Goal: Task Accomplishment & Management: Manage account settings

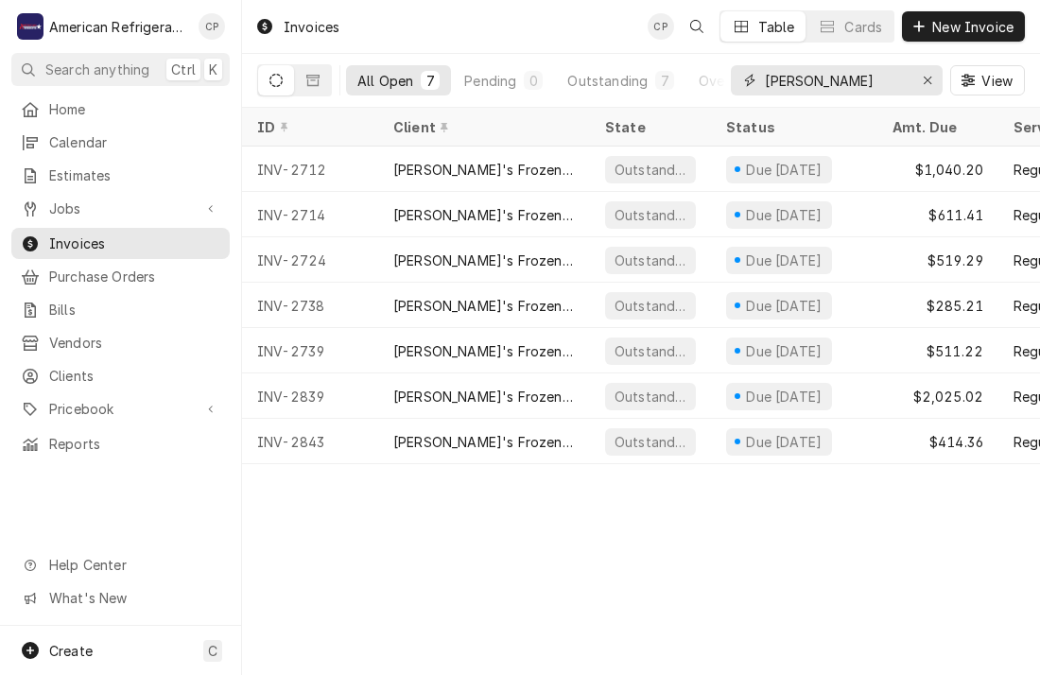
click at [819, 79] on input "Freddy coors" at bounding box center [836, 80] width 142 height 30
click at [819, 78] on input "Freddy coors" at bounding box center [836, 80] width 142 height 30
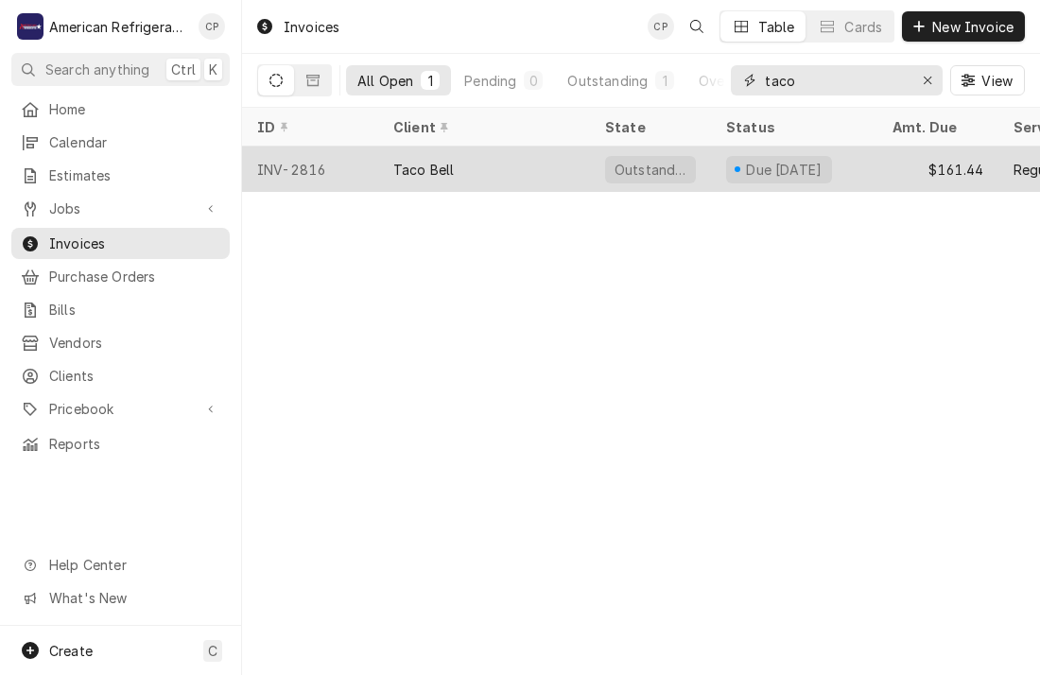
type input "taco"
click at [346, 164] on div "INV-2816" at bounding box center [310, 169] width 136 height 45
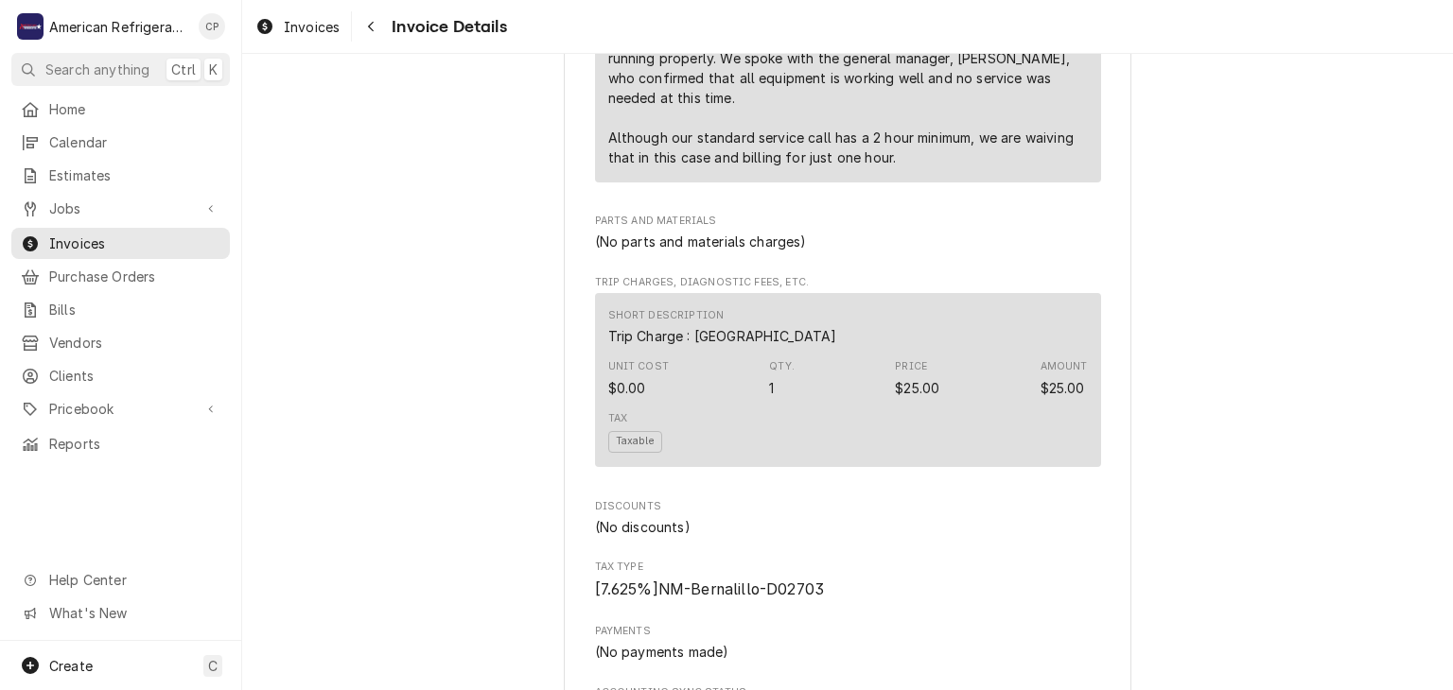
scroll to position [2270, 0]
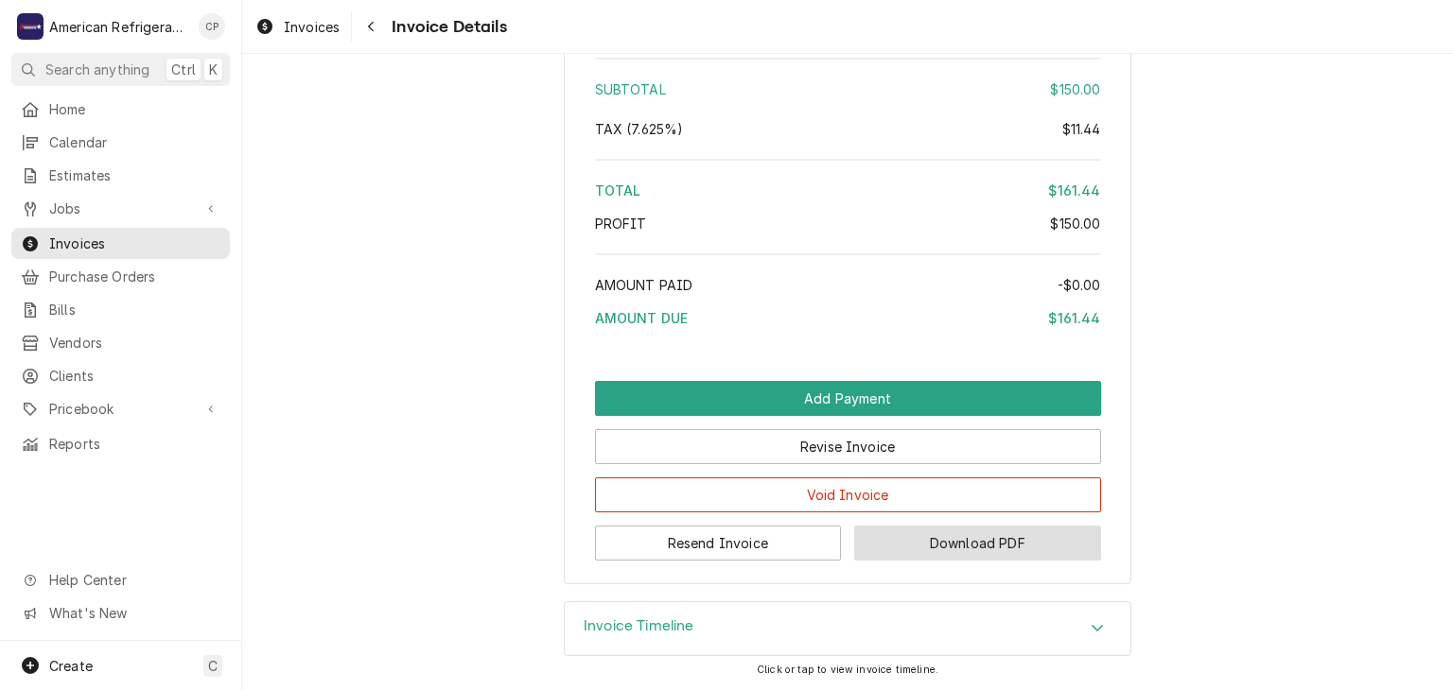
click at [872, 534] on button "Download PDF" at bounding box center [977, 543] width 247 height 35
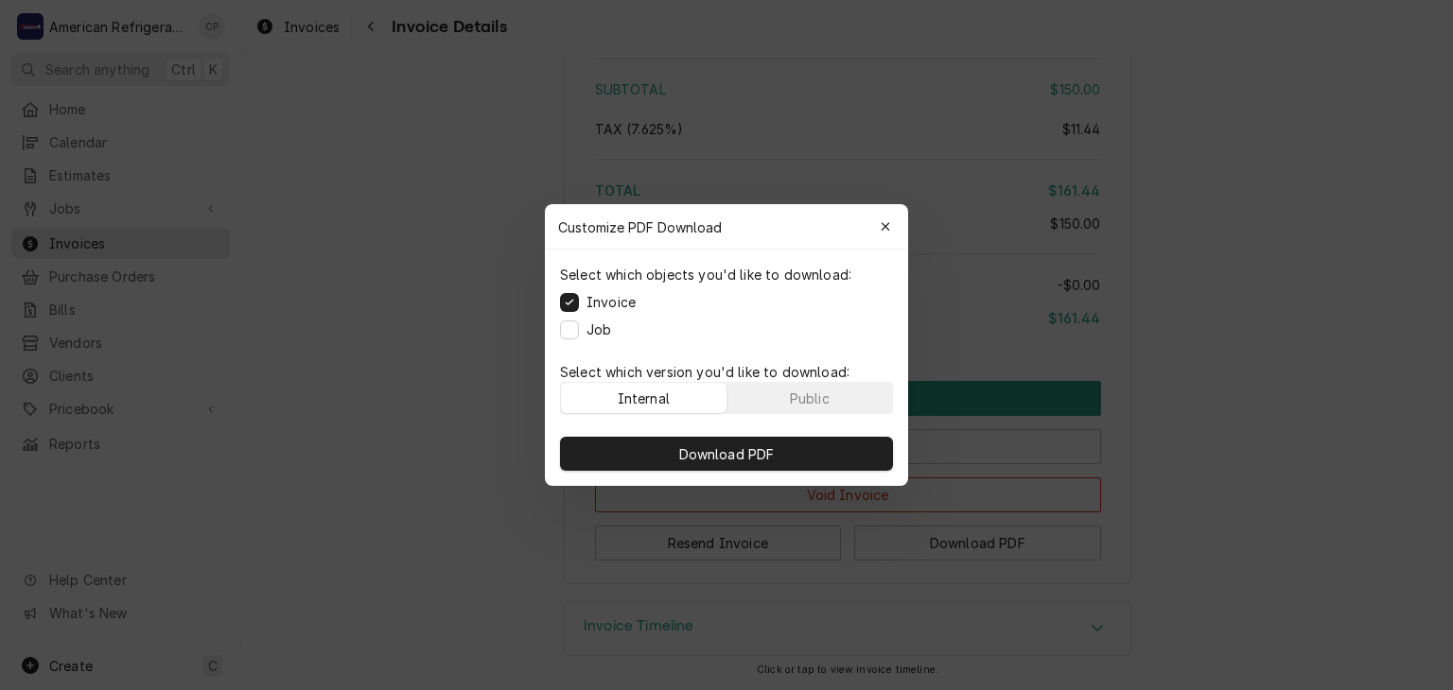
click at [604, 337] on label "Job" at bounding box center [598, 330] width 25 height 20
click at [579, 337] on button "Job" at bounding box center [569, 330] width 19 height 19
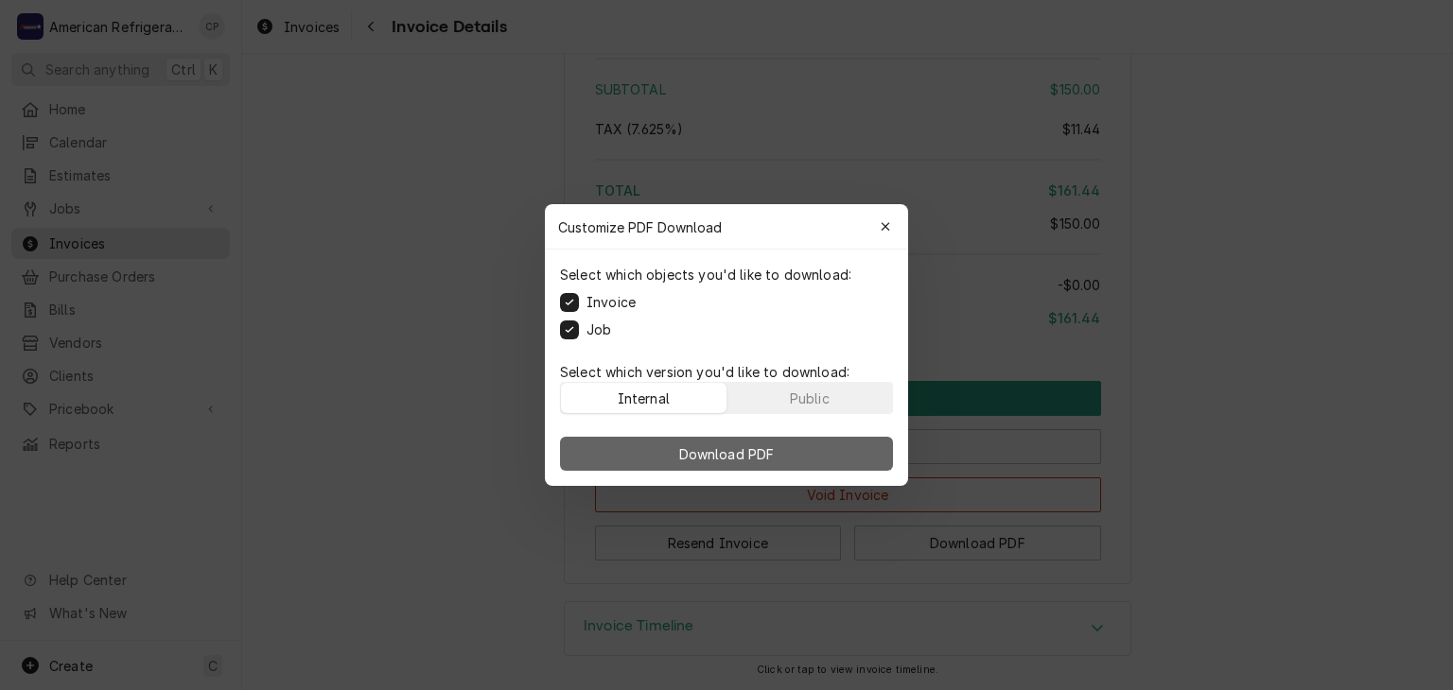
click at [617, 455] on button "Download PDF" at bounding box center [726, 454] width 333 height 34
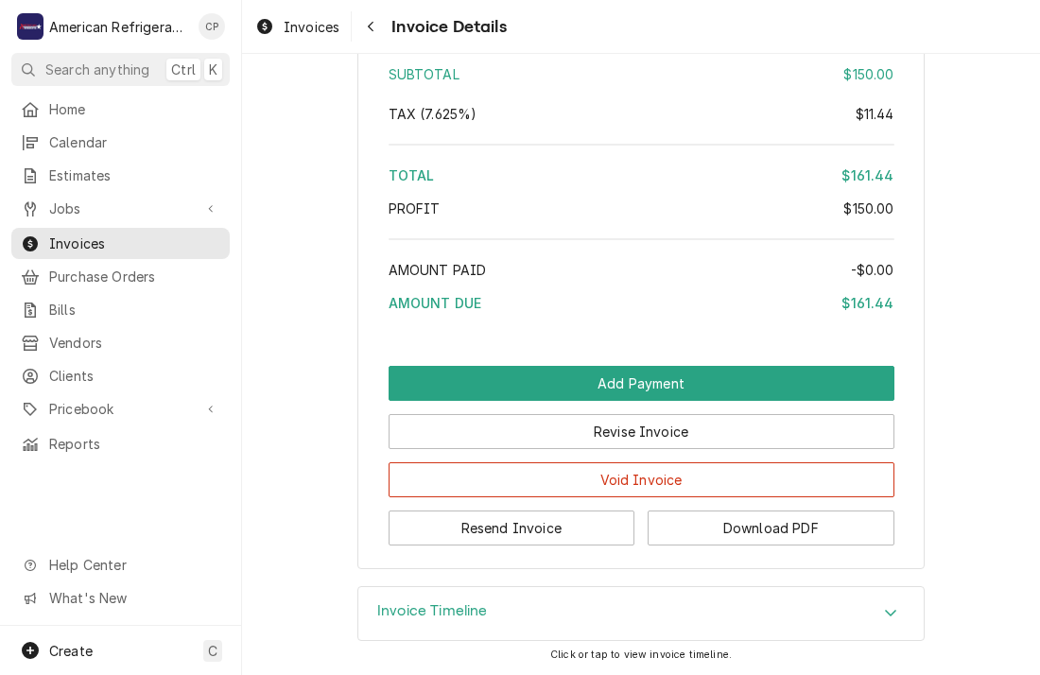
click at [672, 185] on div "Total" at bounding box center [616, 176] width 454 height 20
click at [654, 178] on div "Subtotal $150.00 Tax ( 7.625% ) $11.44 Total $161.44 Profit $150.00 Amount Paid…" at bounding box center [642, 181] width 506 height 290
click at [645, 178] on div "Subtotal $150.00 Tax ( 7.625% ) $11.44 Total $161.44 Profit $150.00 Amount Paid…" at bounding box center [642, 181] width 506 height 290
click at [635, 185] on div "Total" at bounding box center [616, 176] width 454 height 20
click at [641, 146] on hr "Amount Summary" at bounding box center [642, 145] width 506 height 2
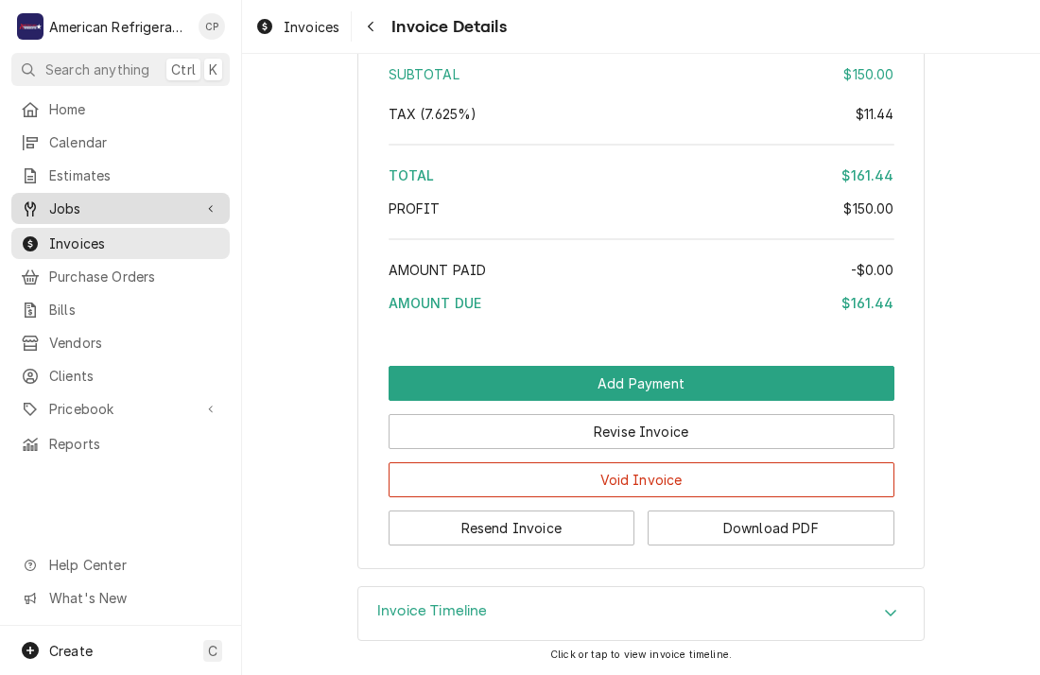
click at [134, 197] on div "Jobs" at bounding box center [120, 209] width 211 height 24
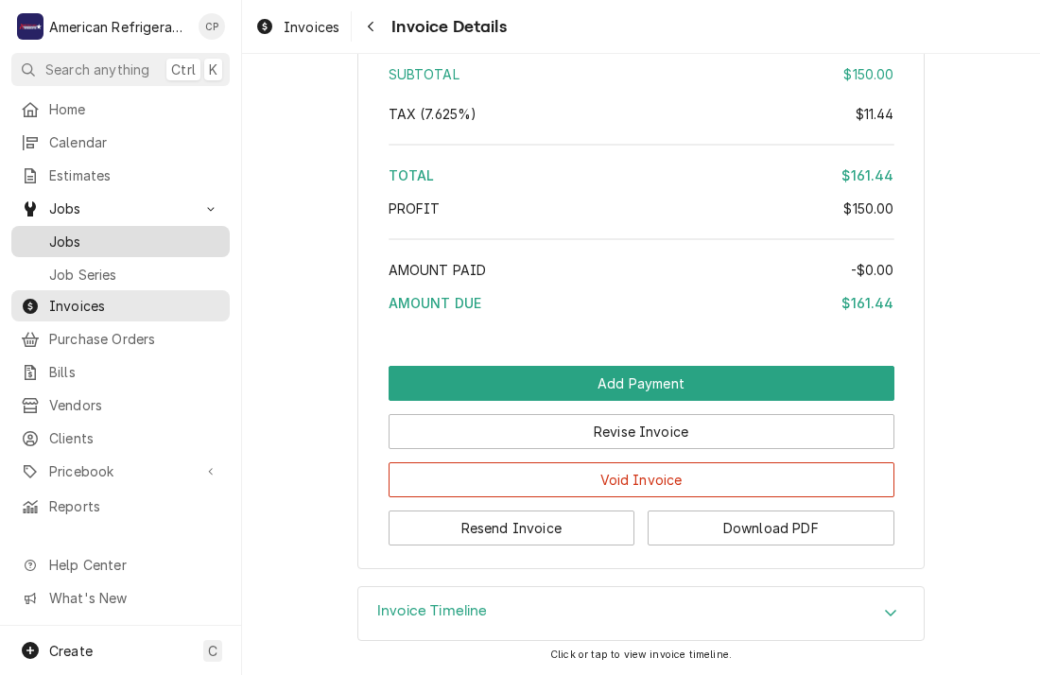
click at [139, 244] on div "Jobs" at bounding box center [120, 242] width 211 height 24
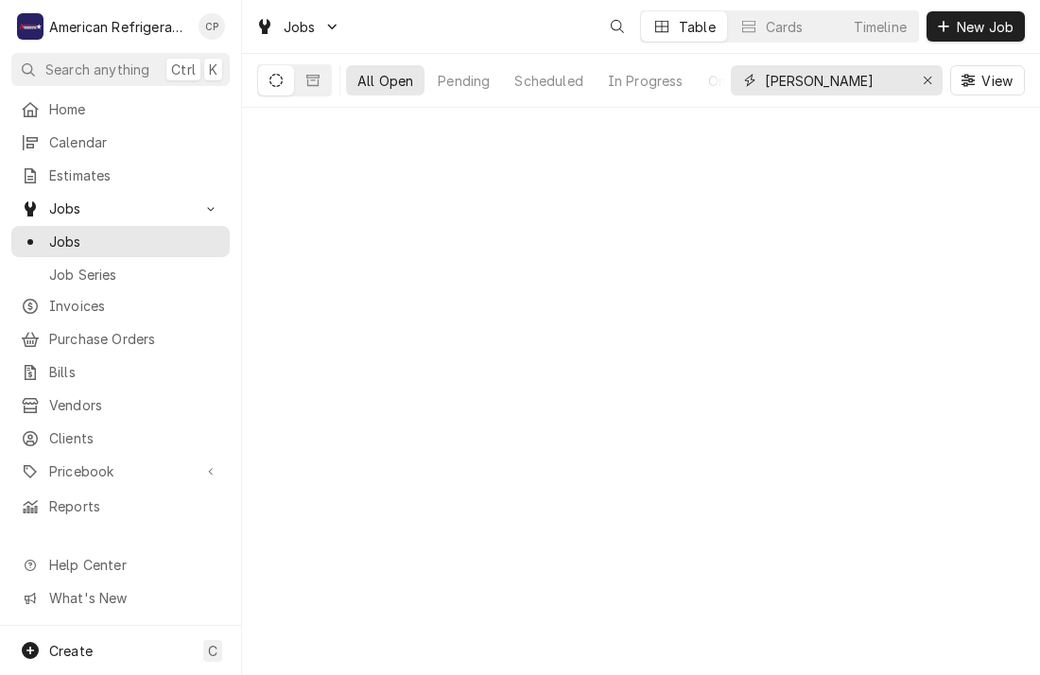
click at [877, 76] on input "ruth" at bounding box center [836, 80] width 142 height 30
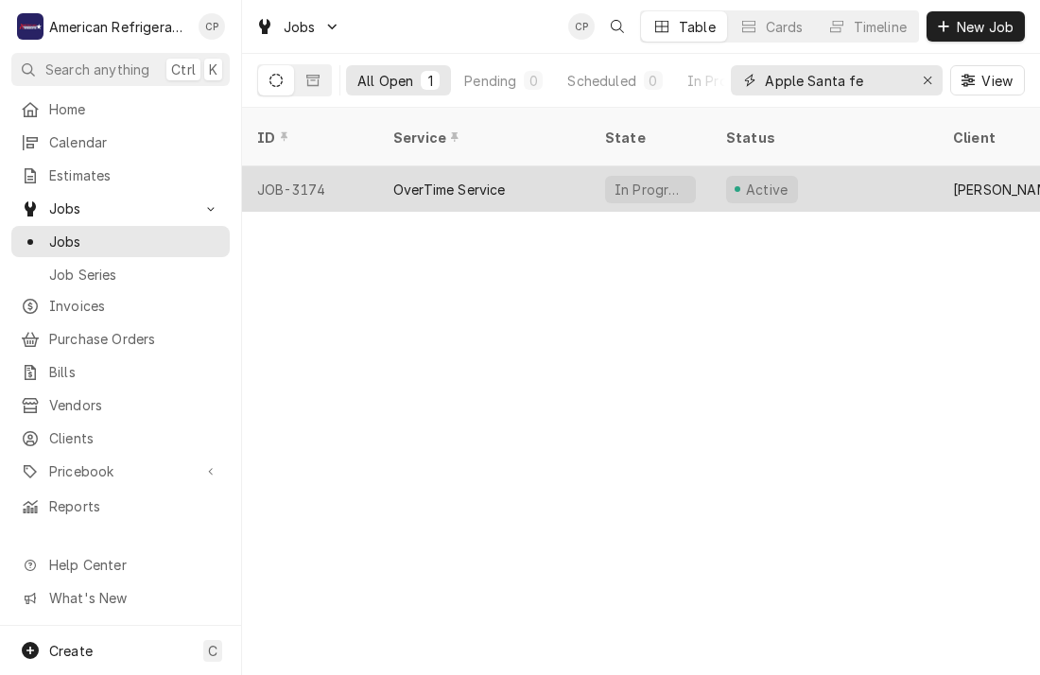
type input "Apple Santa fe"
click at [480, 178] on div "OverTime Service" at bounding box center [484, 188] width 212 height 45
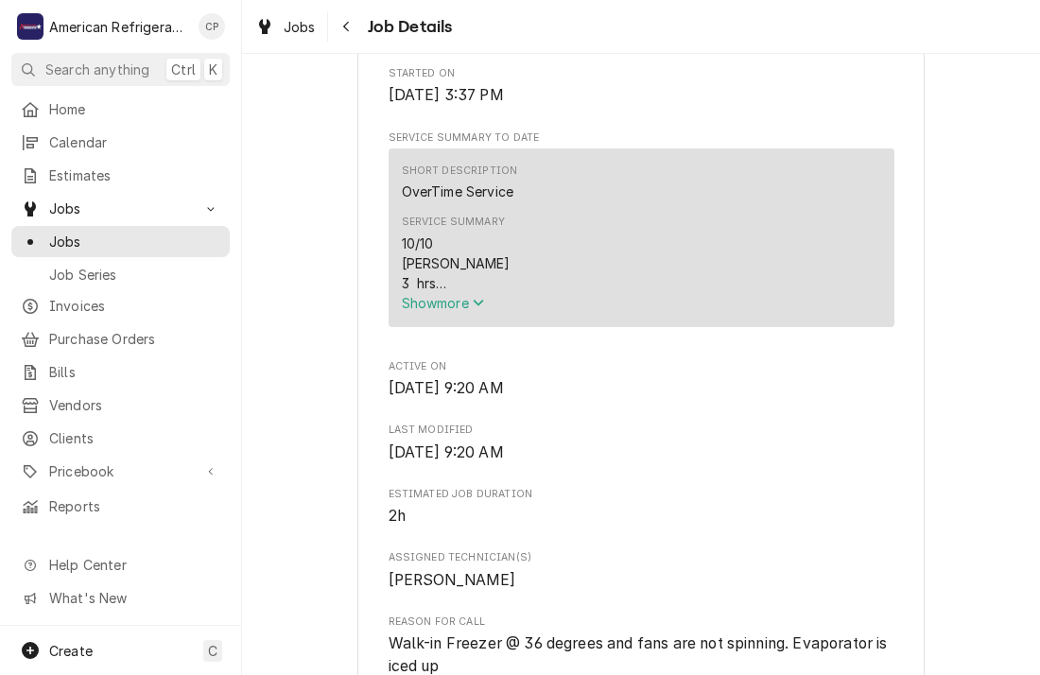
drag, startPoint x: 466, startPoint y: 330, endPoint x: 313, endPoint y: 330, distance: 153.2
click at [465, 311] on span "Show more" at bounding box center [443, 303] width 83 height 16
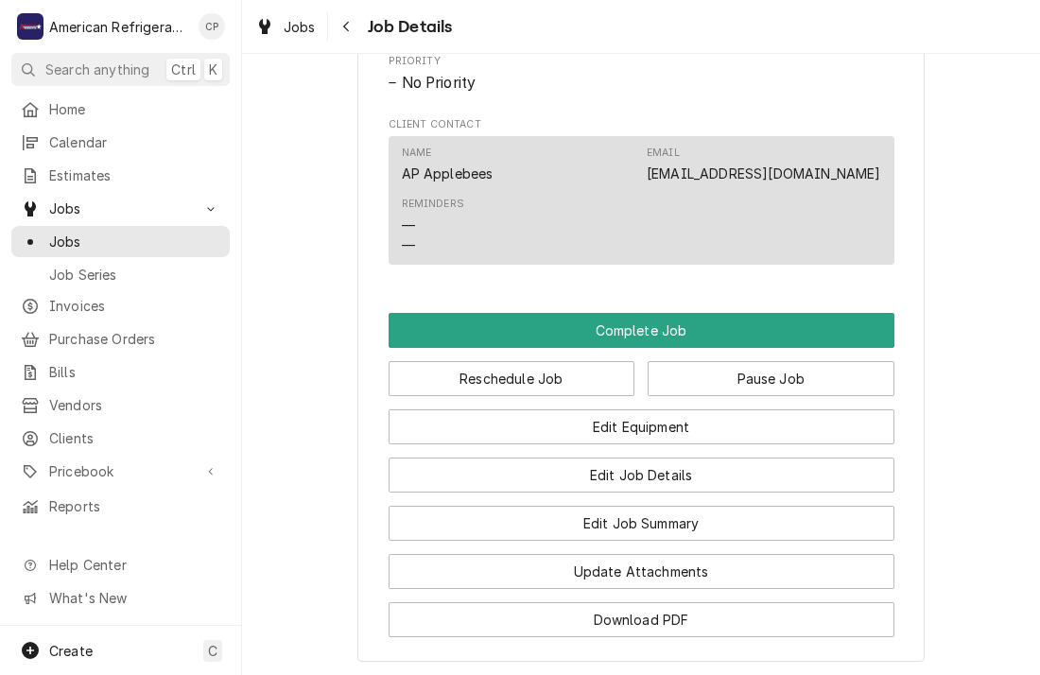
scroll to position [1464, 0]
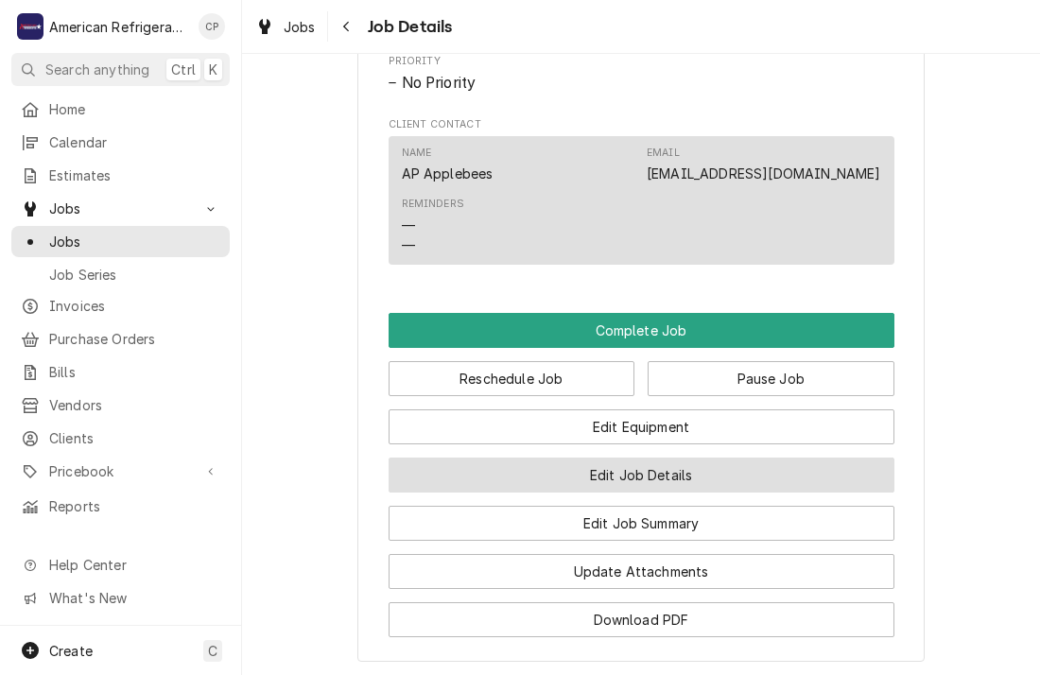
click at [561, 493] on button "Edit Job Details" at bounding box center [642, 475] width 506 height 35
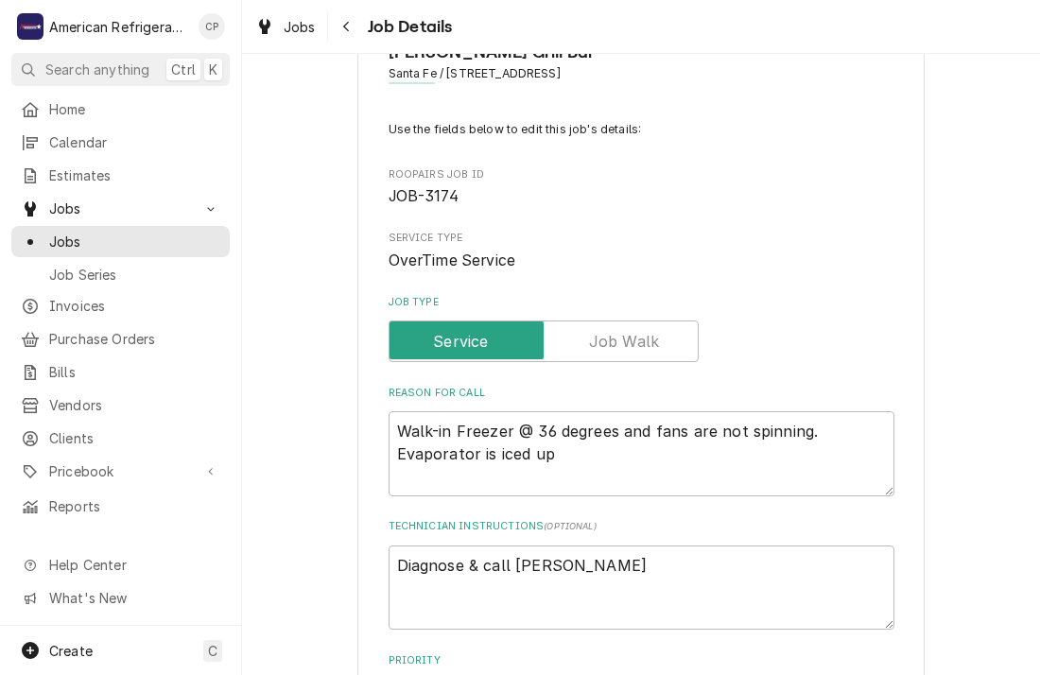
scroll to position [320, 0]
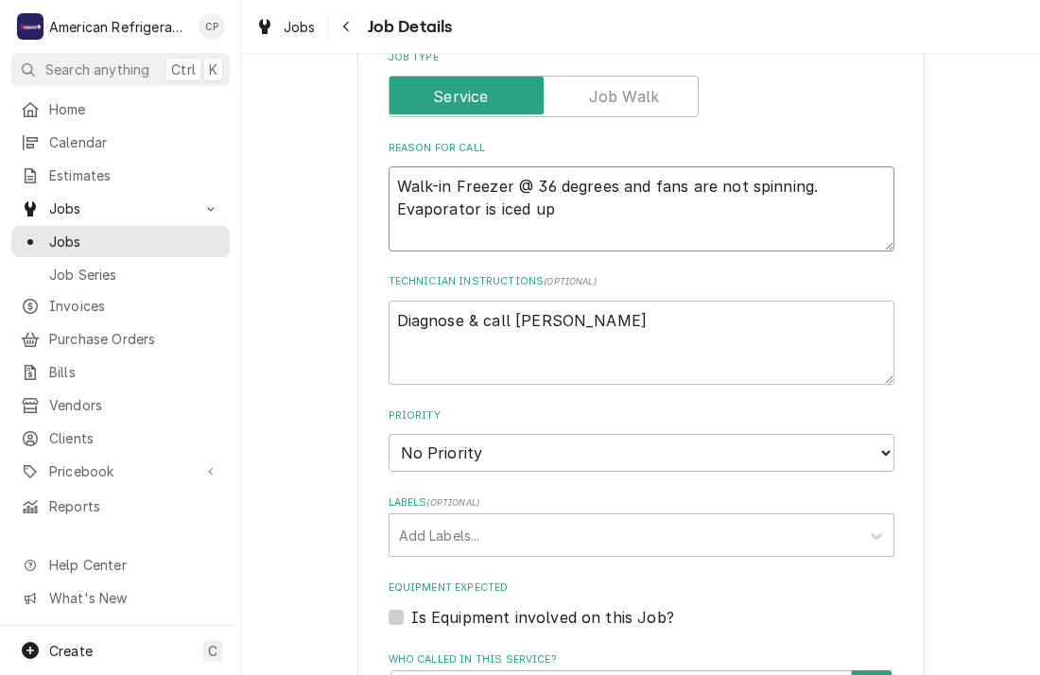
click at [619, 219] on textarea "Walk-in Freezer @ 36 degrees and fans are not spinning. Evaporator is iced up" at bounding box center [642, 208] width 506 height 85
type textarea "x"
type textarea "Walk-in Freezer @ 36 degrees and fans are not spinning. Evaporator is iced up"
type textarea "x"
type textarea "Walk-in Freezer @ 36 degrees and fans are not spinning. Evaporator is iced up WO"
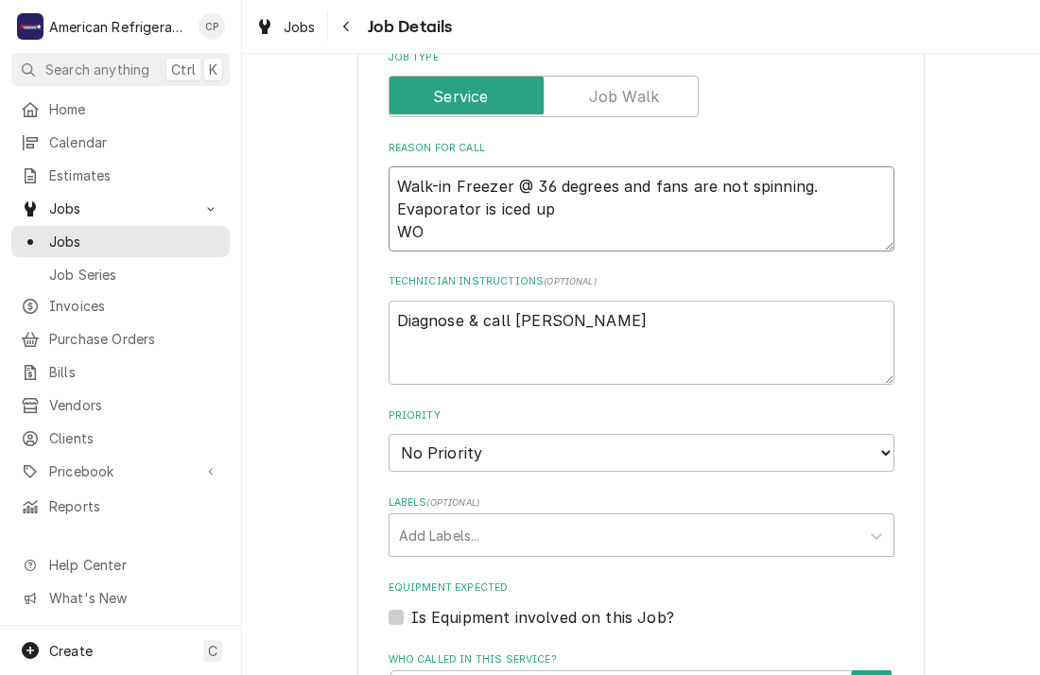
type textarea "x"
type textarea "Walk-in Freezer @ 36 degrees and fans are not spinning. Evaporator is iced up W…"
type textarea "x"
type textarea "Walk-in Freezer @ 36 degrees and fans are not spinning. Evaporator is iced up W…"
paste textarea "3965486"
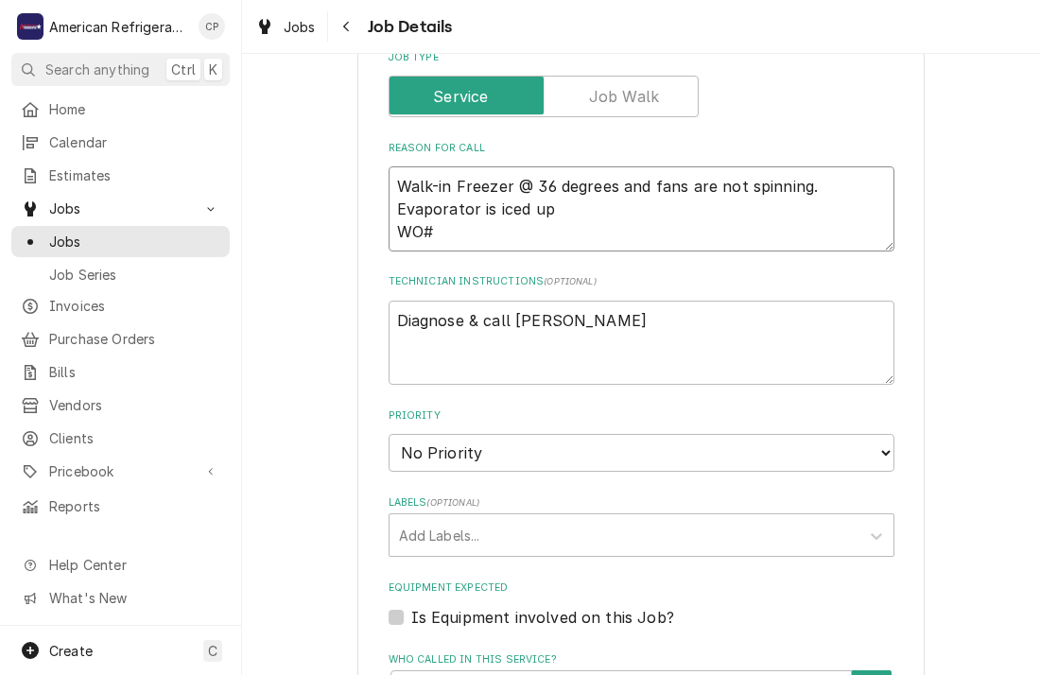
type textarea "x"
type textarea "Walk-in Freezer @ 36 degrees and fans are not spinning. Evaporator is iced up W…"
type textarea "x"
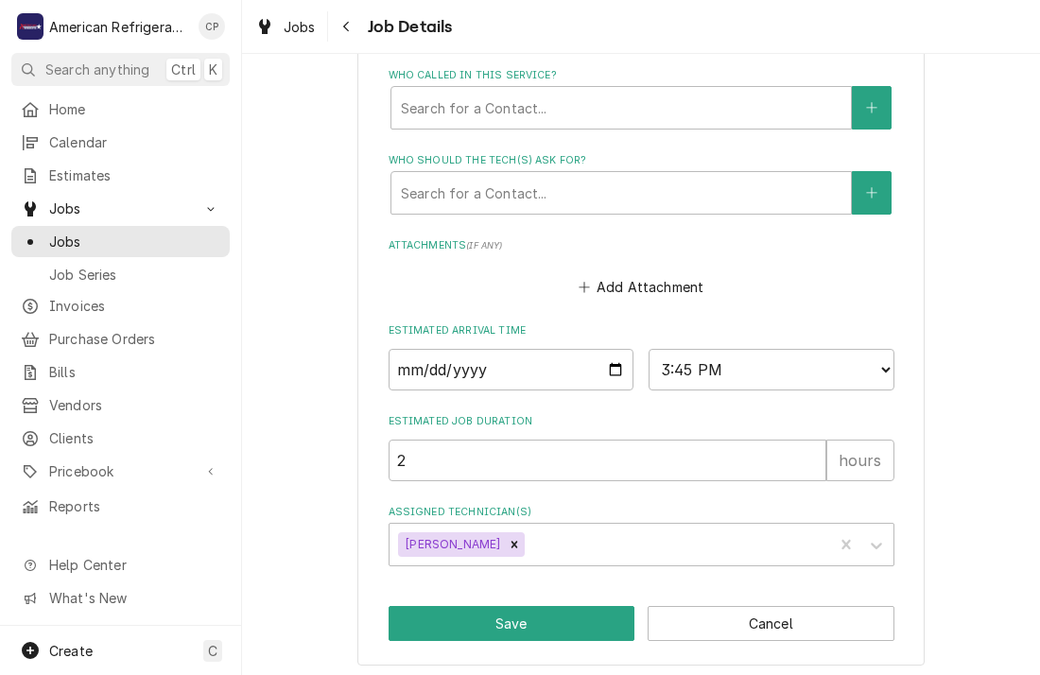
scroll to position [907, 0]
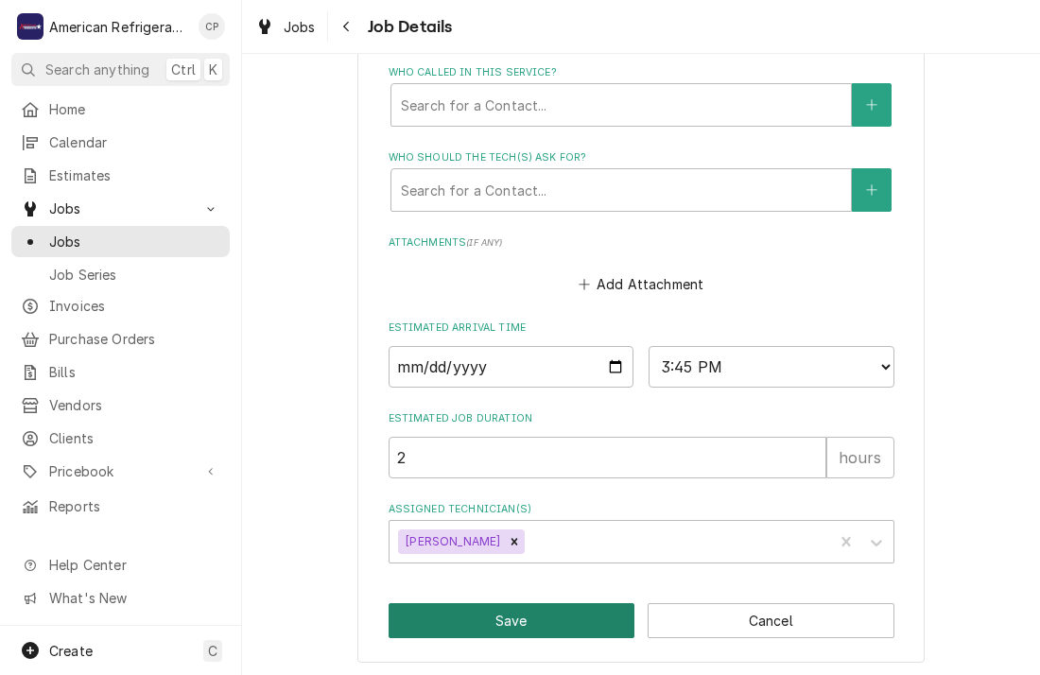
type textarea "Walk-in Freezer @ 36 degrees and fans are not spinning. Evaporator is iced up W…"
click at [470, 610] on button "Save" at bounding box center [512, 620] width 247 height 35
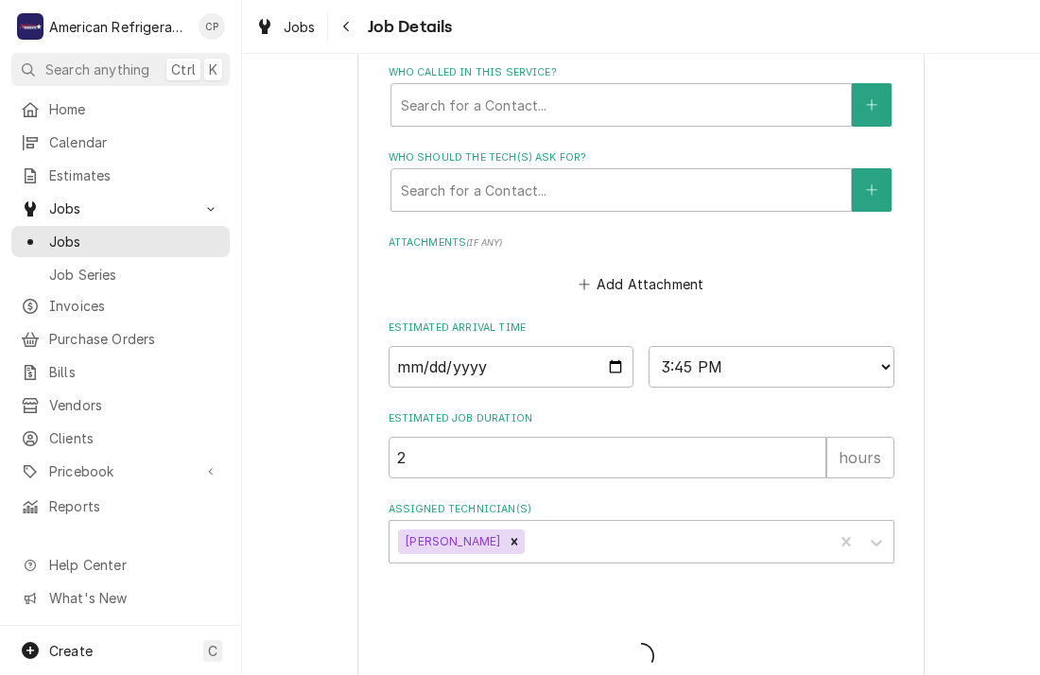
type textarea "x"
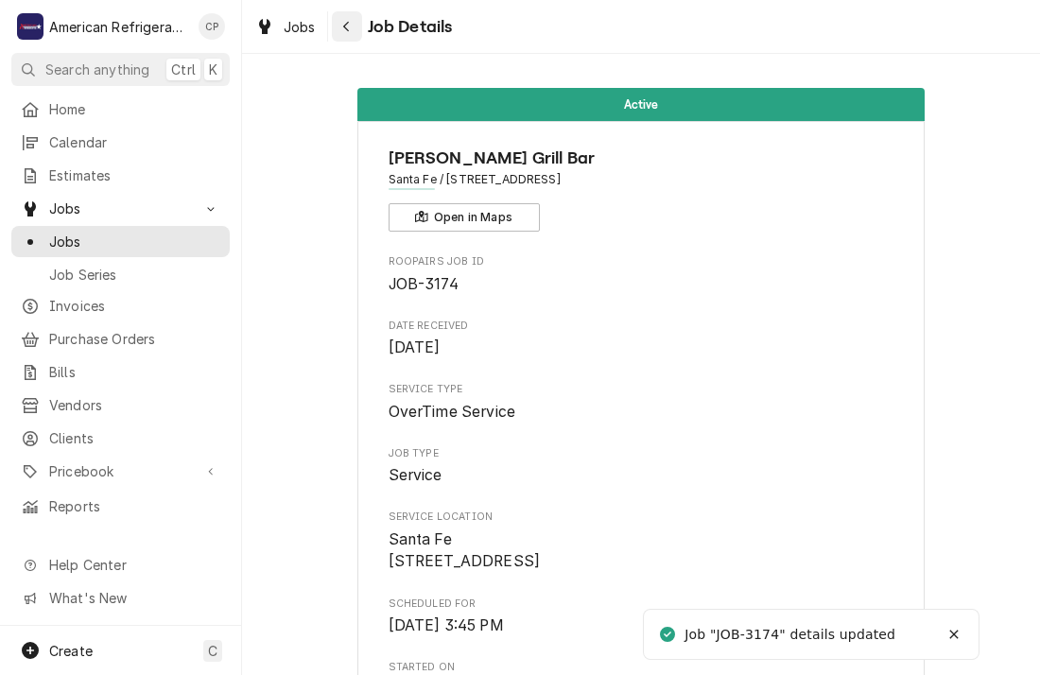
click at [343, 37] on button "Navigate back" at bounding box center [347, 26] width 30 height 30
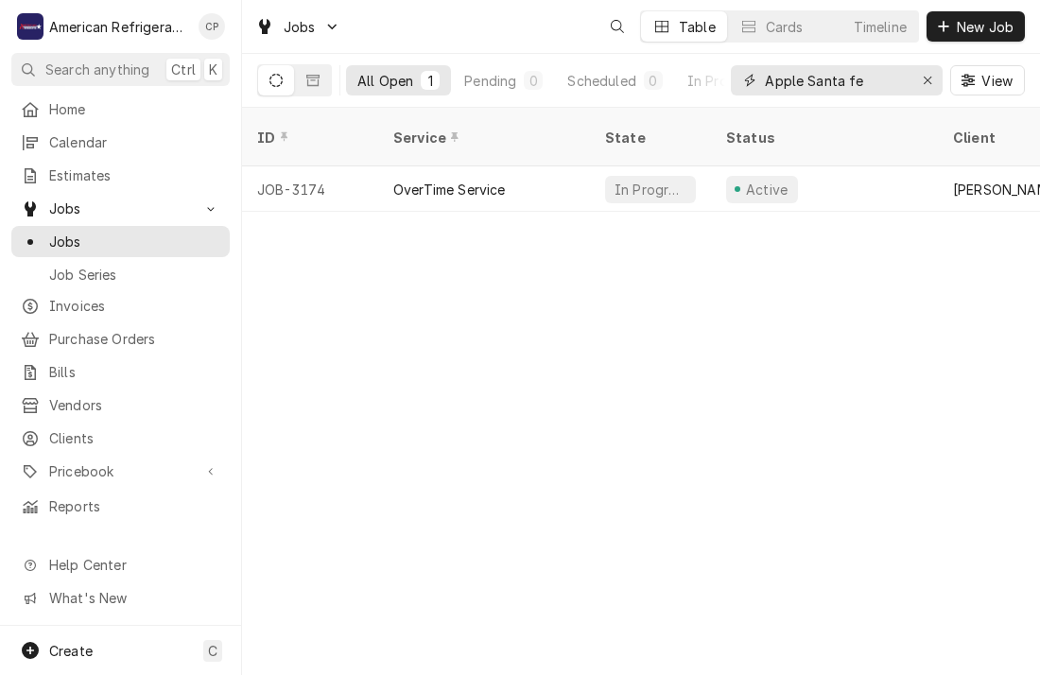
click at [895, 78] on input "Apple Santa fe" at bounding box center [836, 80] width 142 height 30
click at [920, 82] on div "Erase input" at bounding box center [927, 80] width 19 height 19
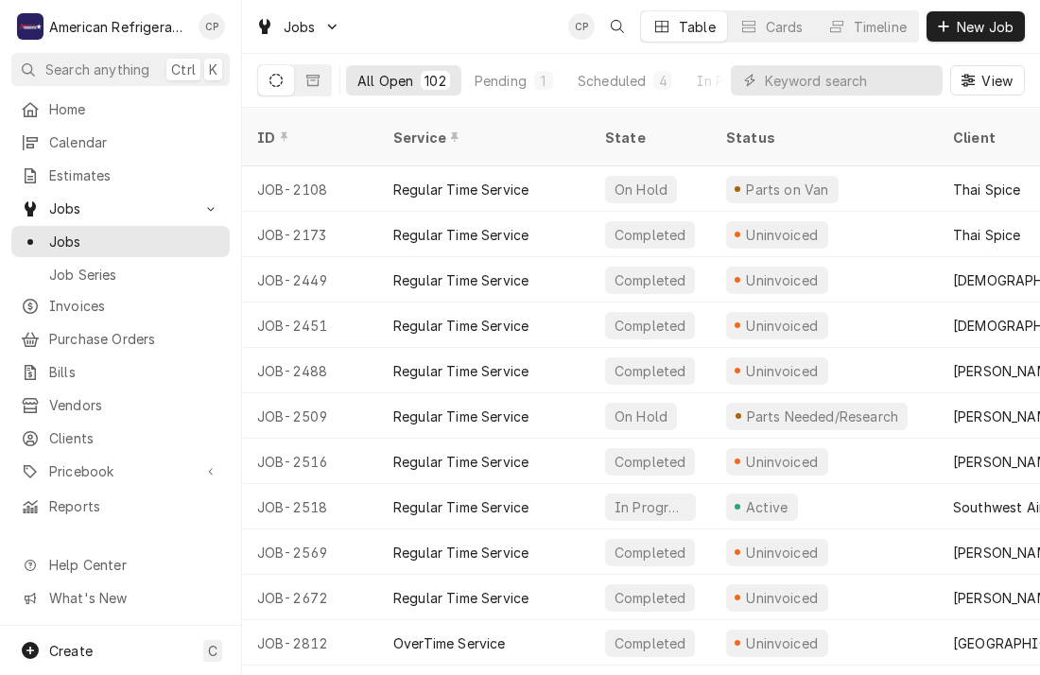
click at [487, 17] on div "Jobs CP Table Cards Timeline New Job" at bounding box center [641, 26] width 798 height 53
